Goal: Information Seeking & Learning: Learn about a topic

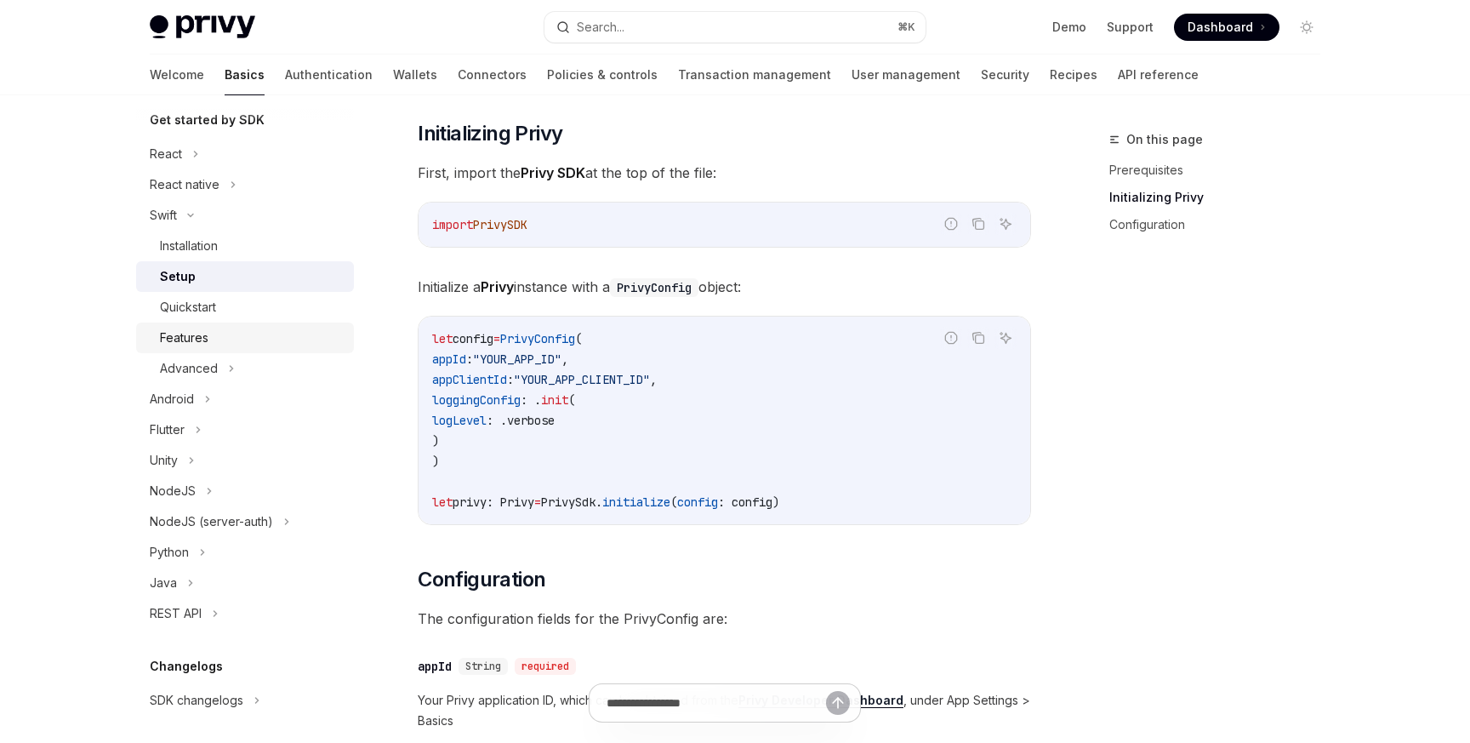
scroll to position [197, 0]
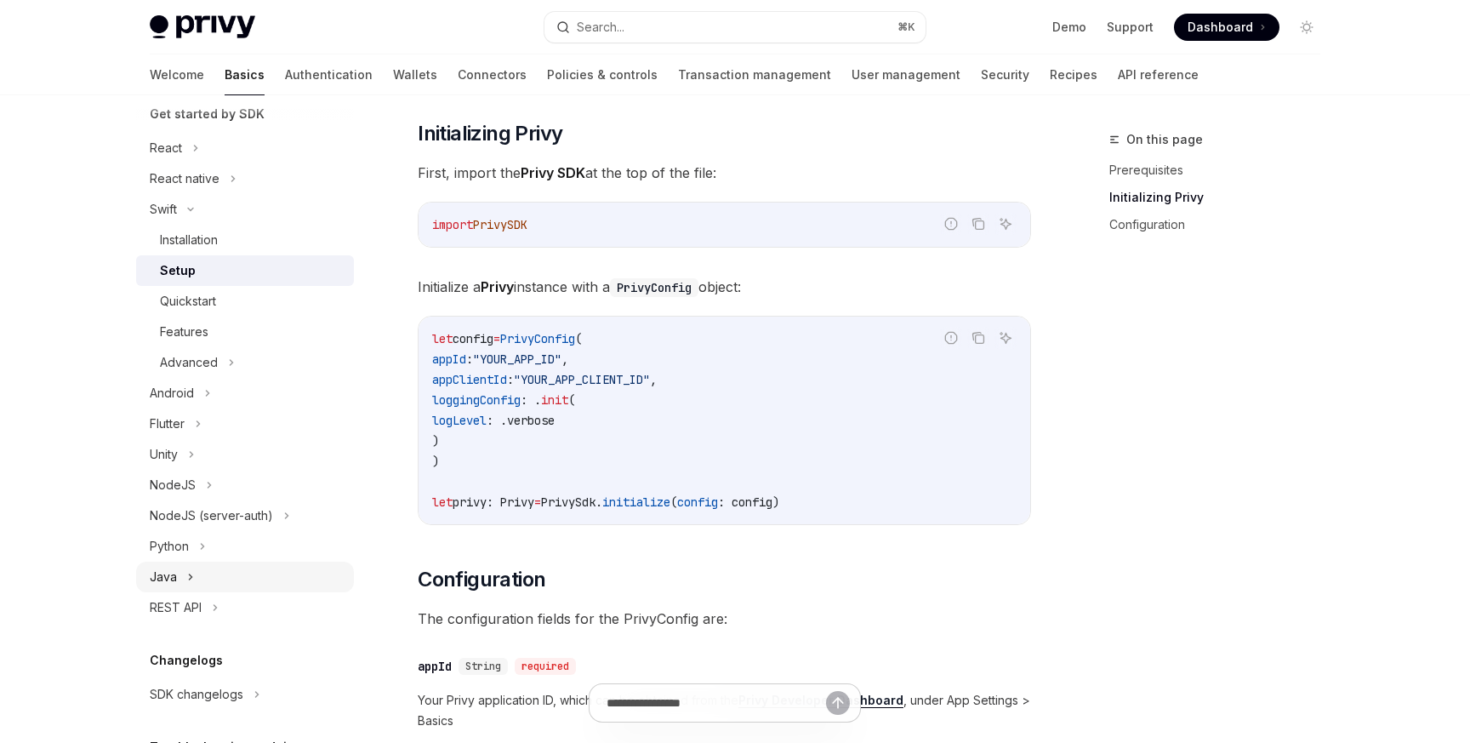
click at [188, 580] on icon at bounding box center [190, 576] width 7 height 20
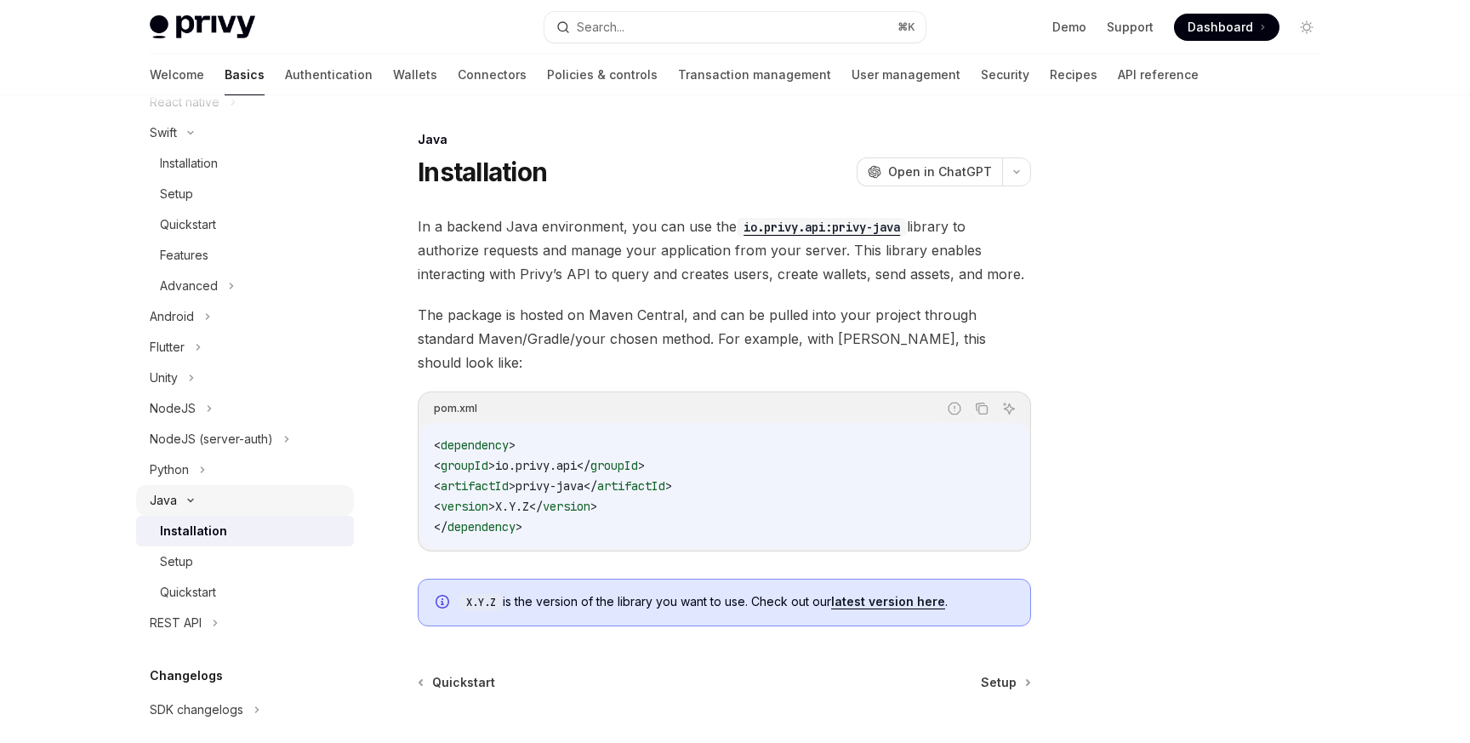
scroll to position [281, 0]
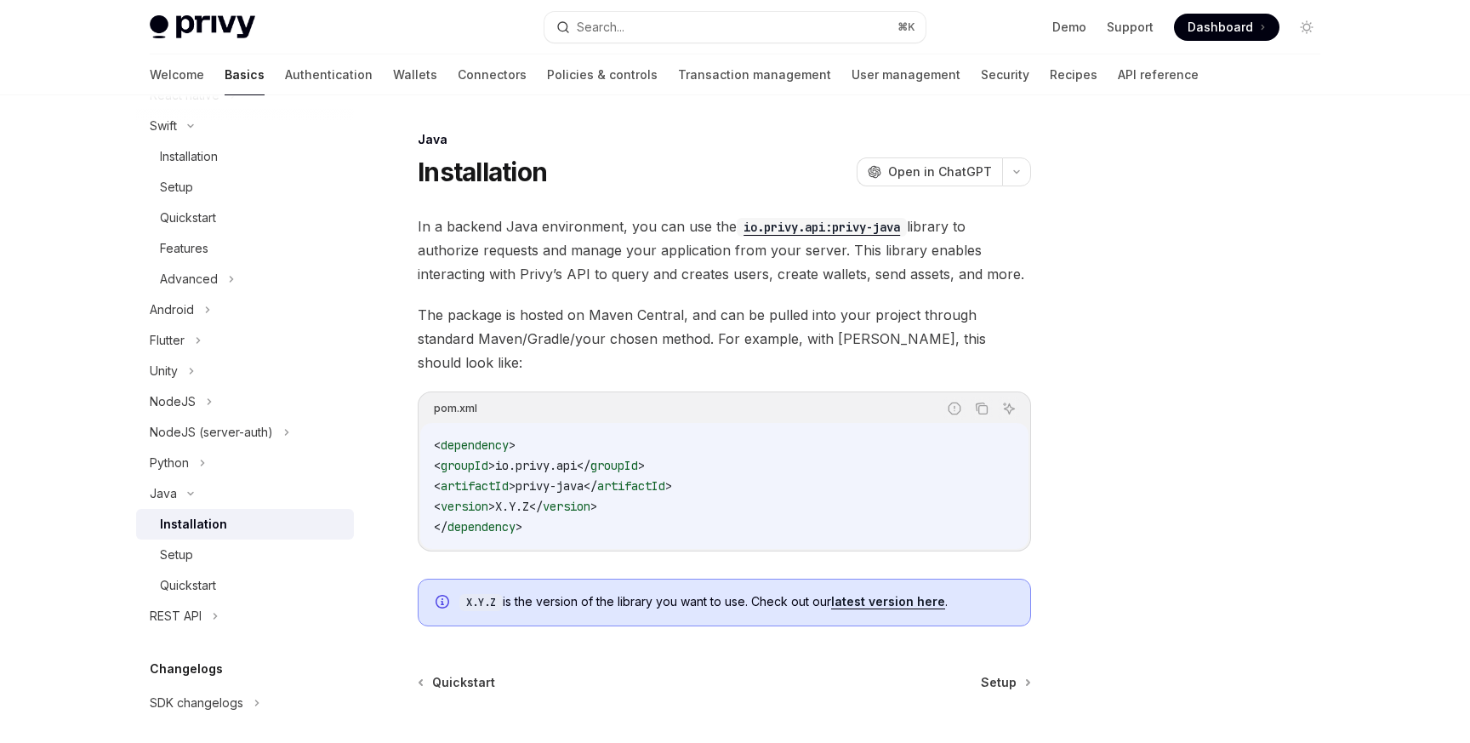
click at [582, 263] on span "In a backend Java environment, you can use the io.privy.api:privy-java library …" at bounding box center [724, 249] width 613 height 71
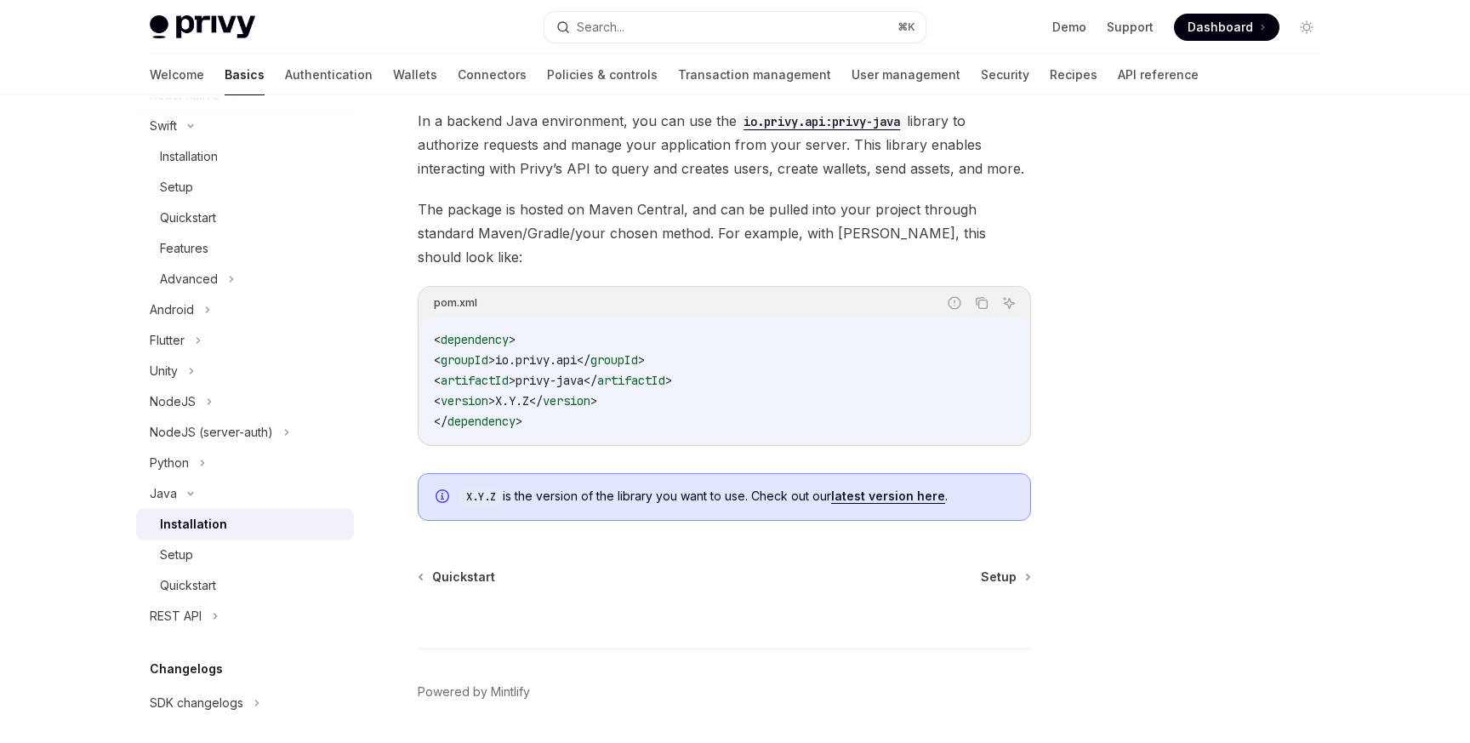
scroll to position [108, 0]
click at [588, 226] on span "The package is hosted on Maven Central, and can be pulled into your project thr…" at bounding box center [724, 230] width 613 height 71
click at [242, 583] on div "Quickstart" at bounding box center [252, 585] width 184 height 20
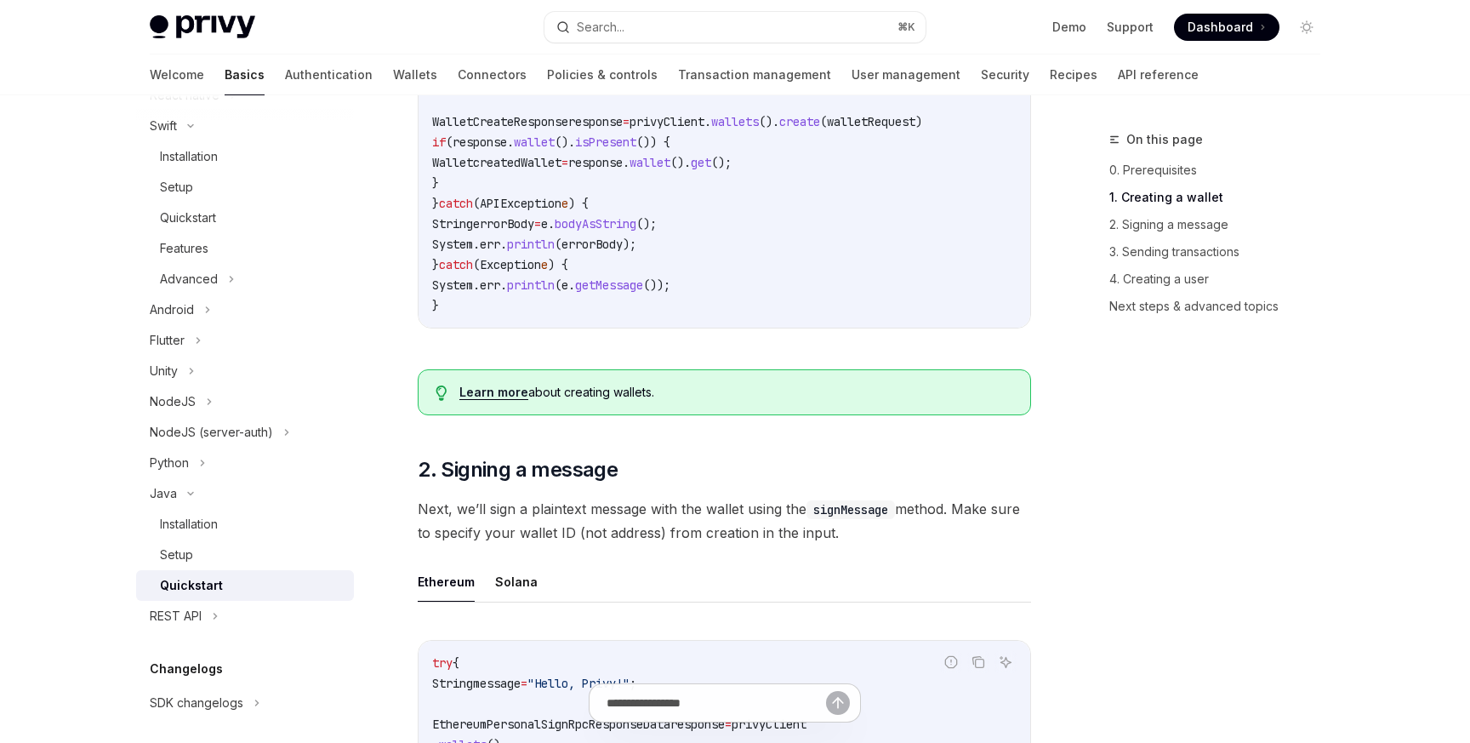
scroll to position [548, 0]
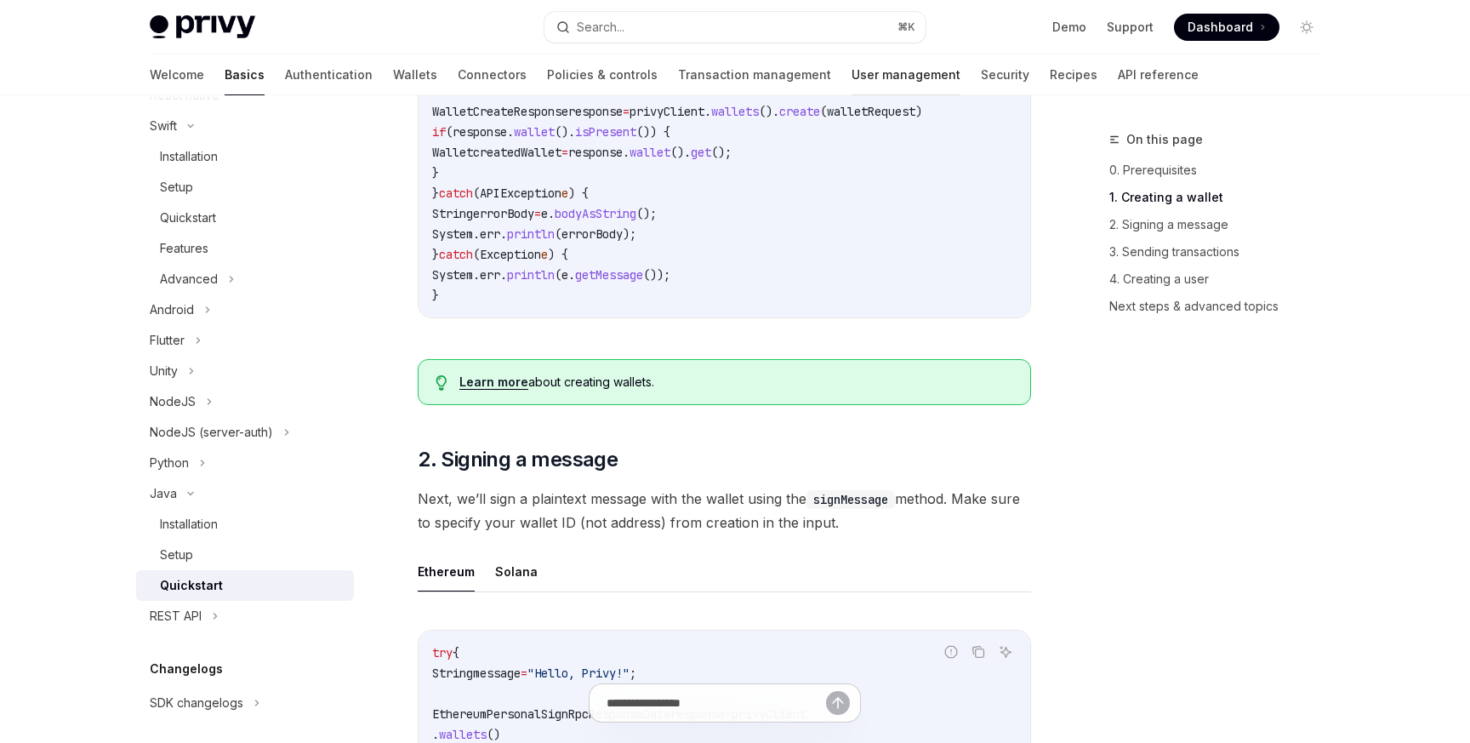
click at [851, 76] on link "User management" at bounding box center [905, 74] width 109 height 41
type textarea "*"
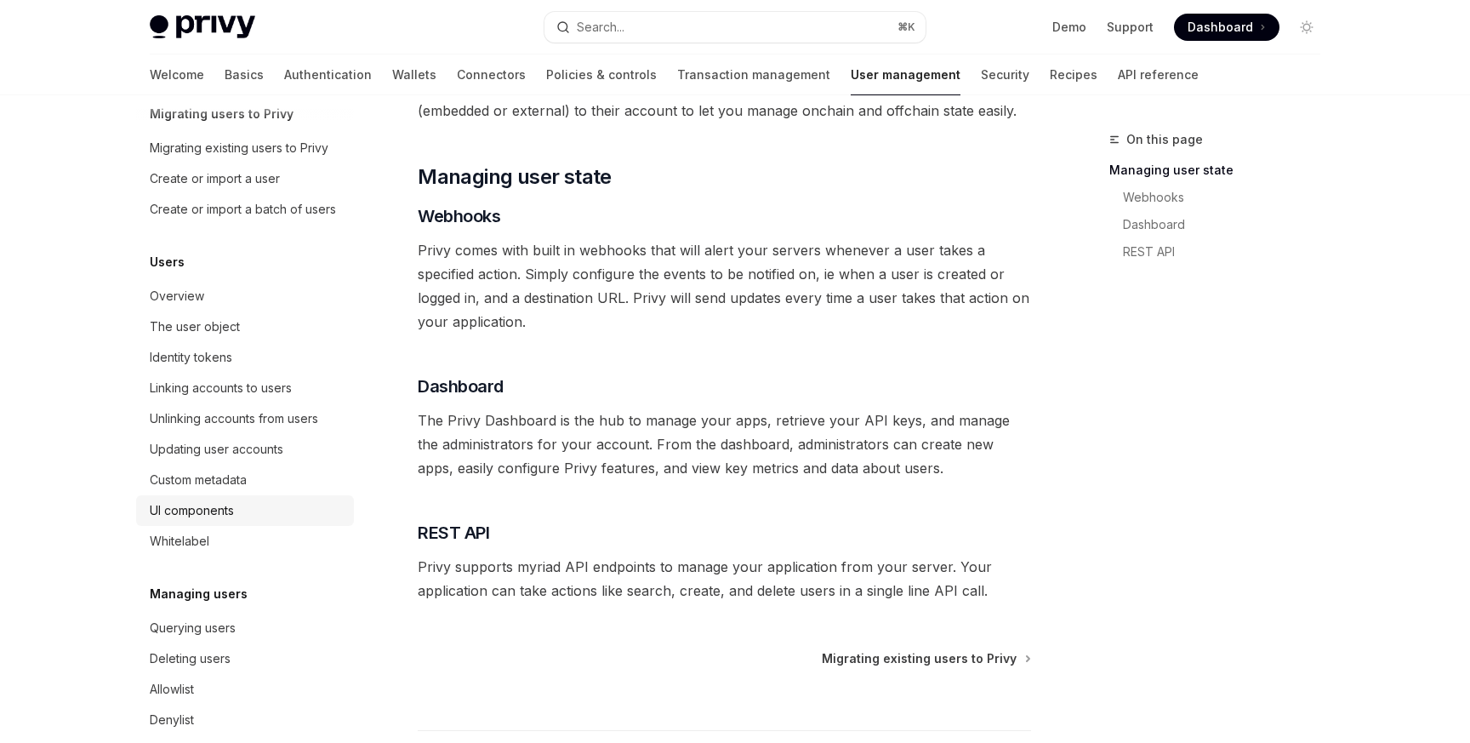
scroll to position [220, 0]
